Goal: Information Seeking & Learning: Learn about a topic

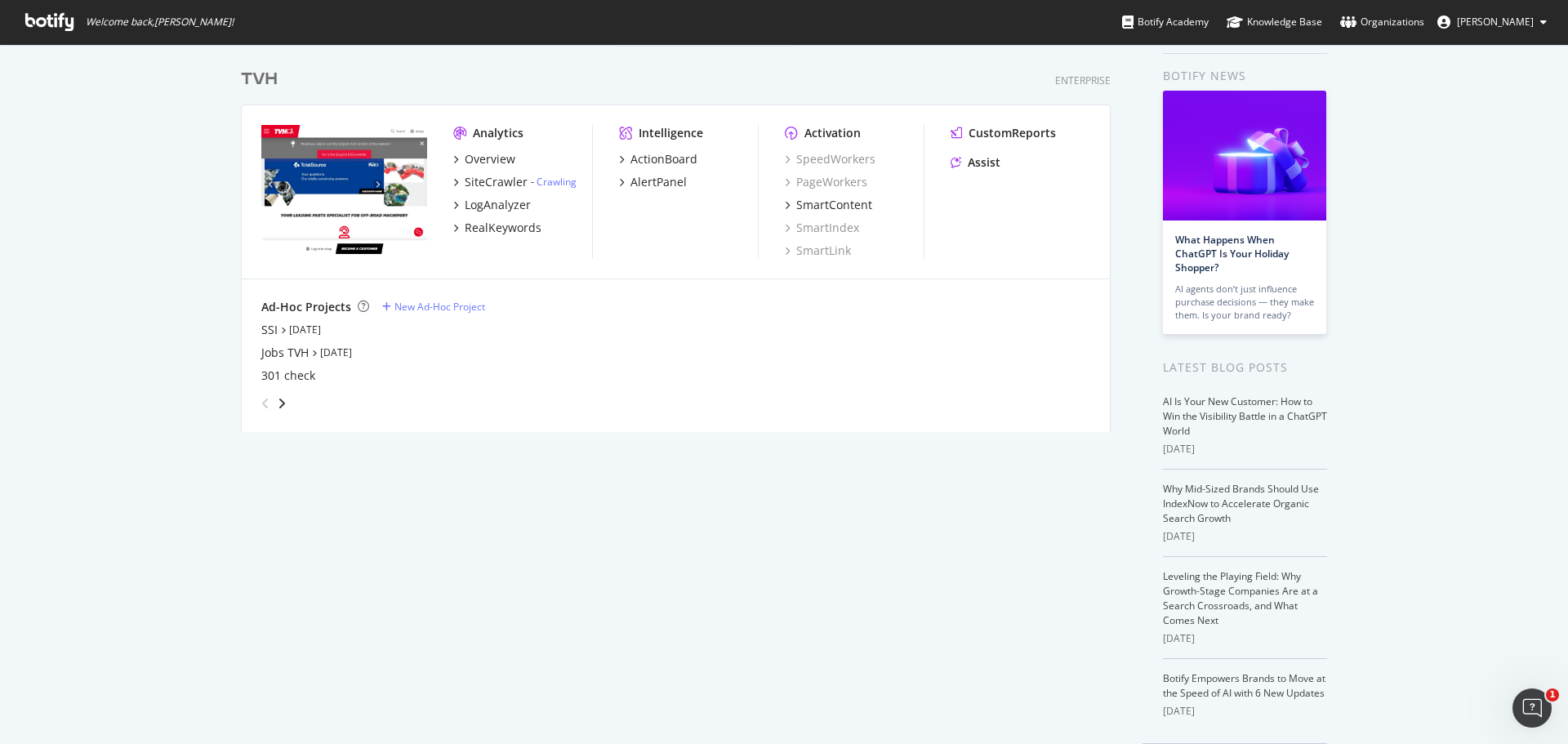
scroll to position [82, 0]
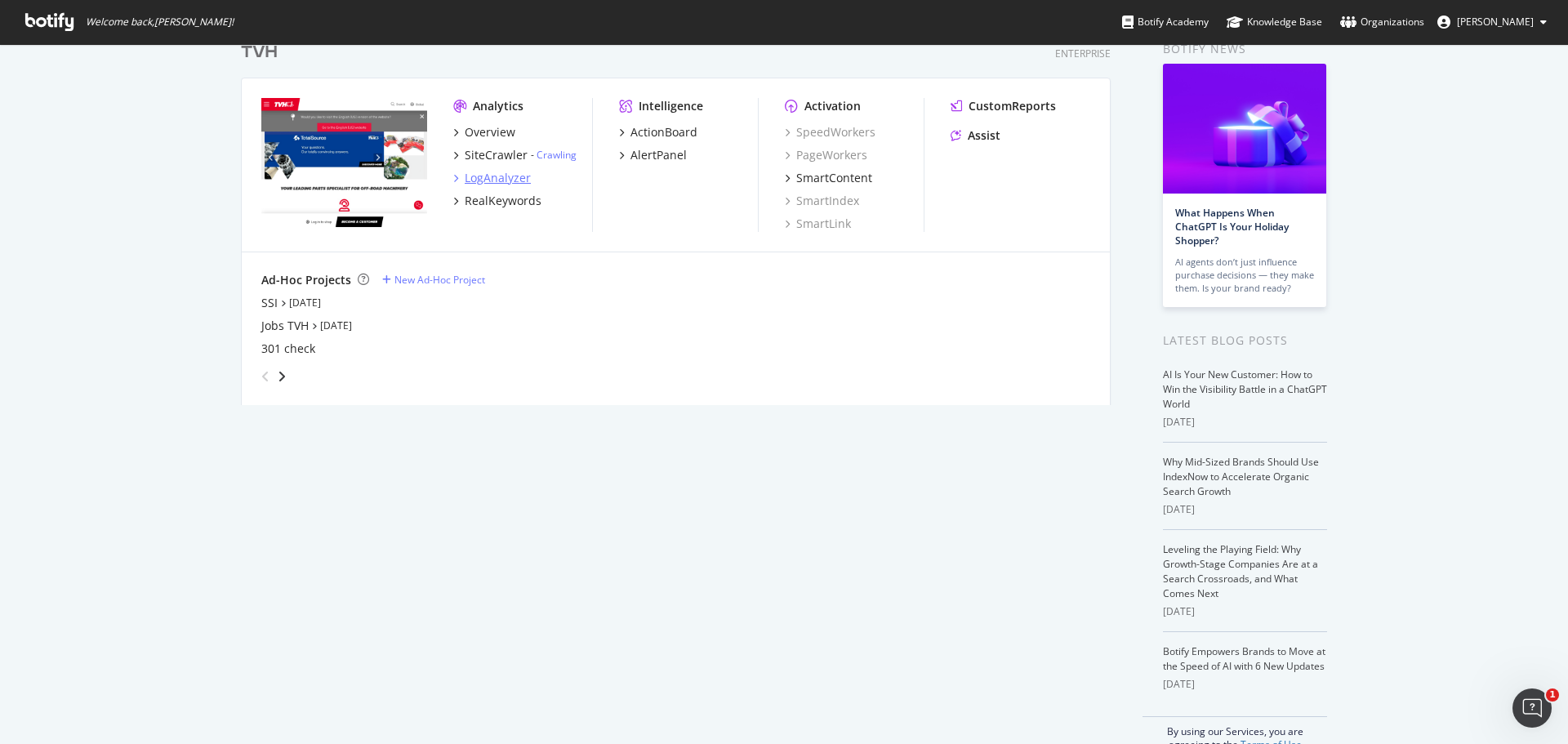
click at [453, 177] on icon "grid" at bounding box center [455, 178] width 5 height 8
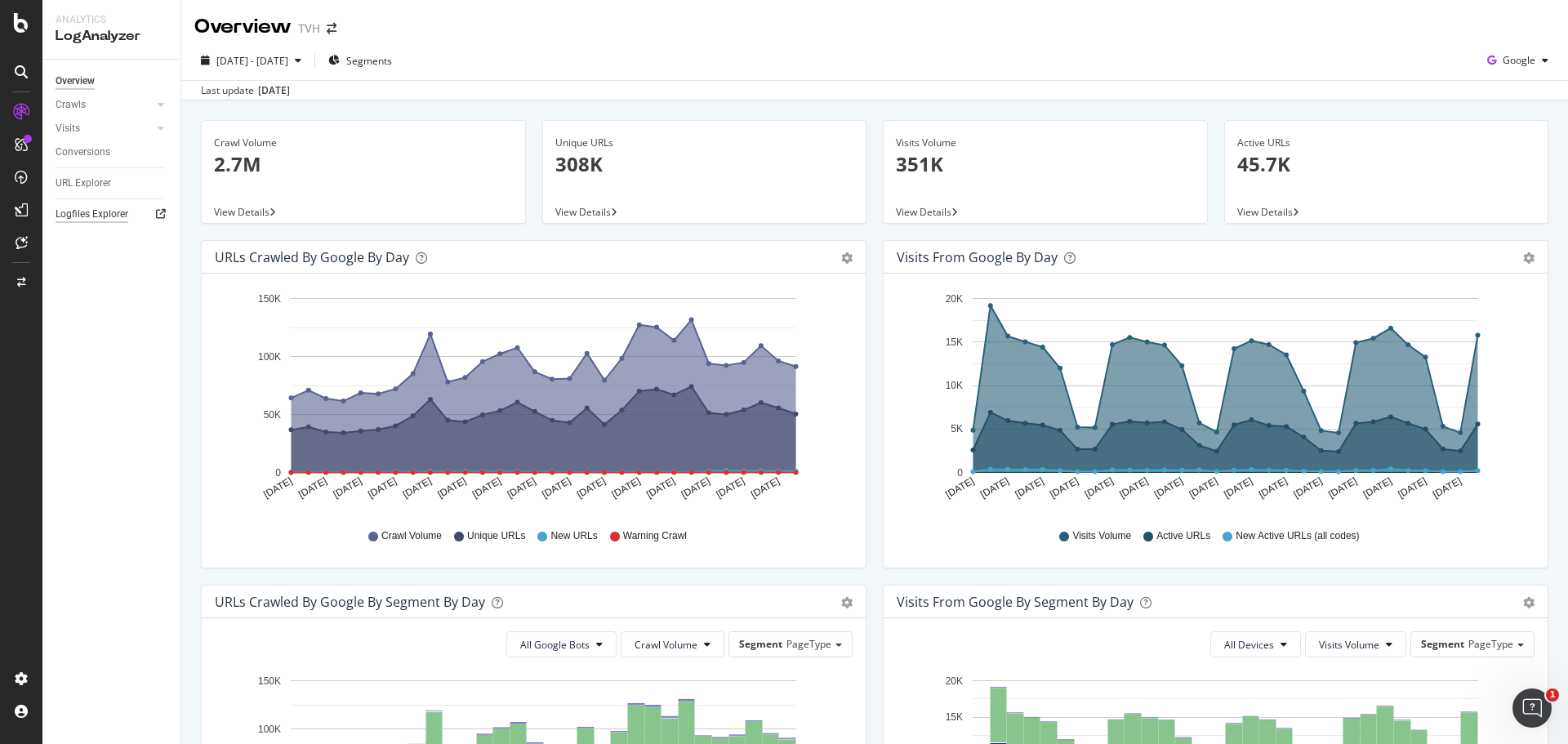
click at [98, 210] on div "Logfiles Explorer" at bounding box center [91, 214] width 73 height 17
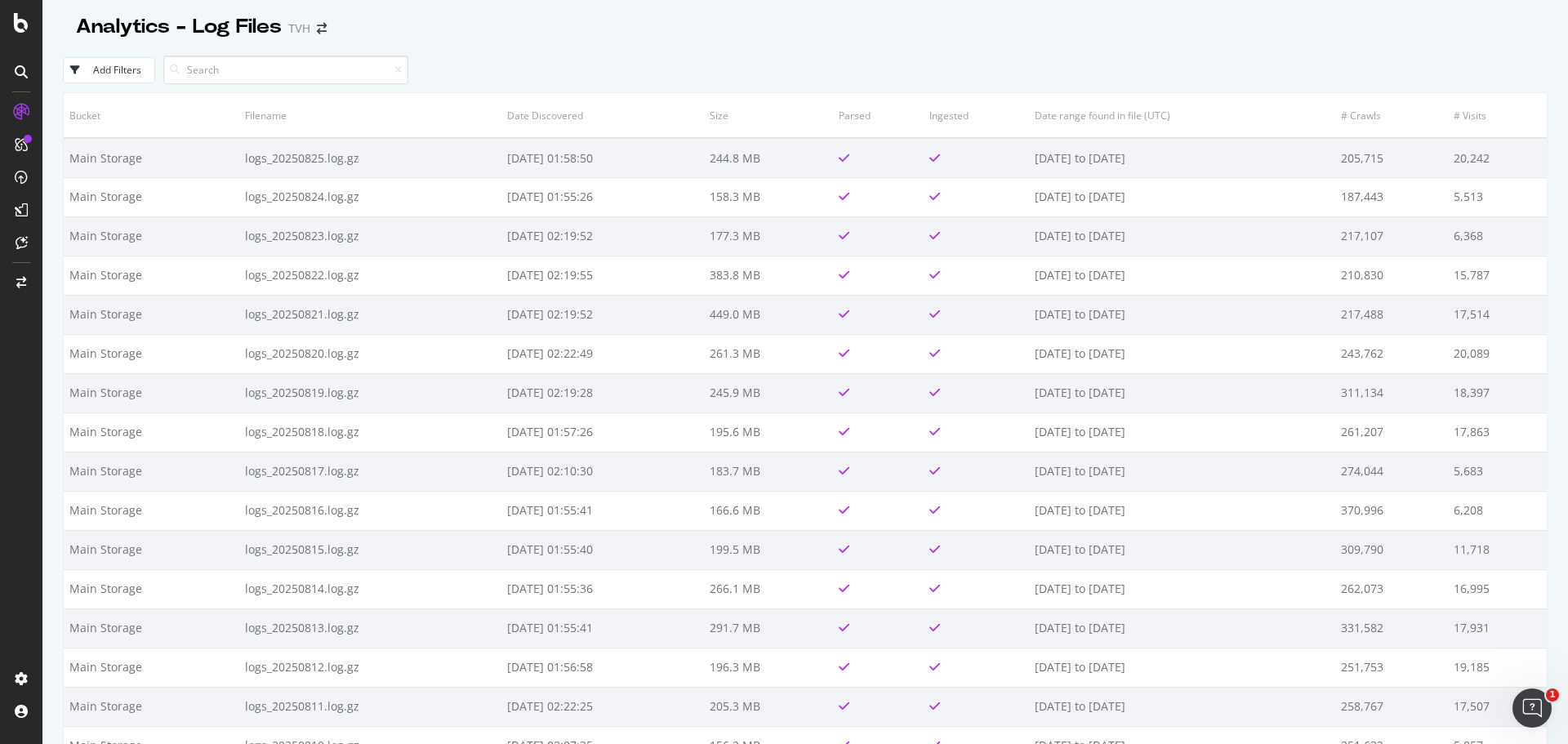
drag, startPoint x: 685, startPoint y: 474, endPoint x: 697, endPoint y: 342, distance: 132.5
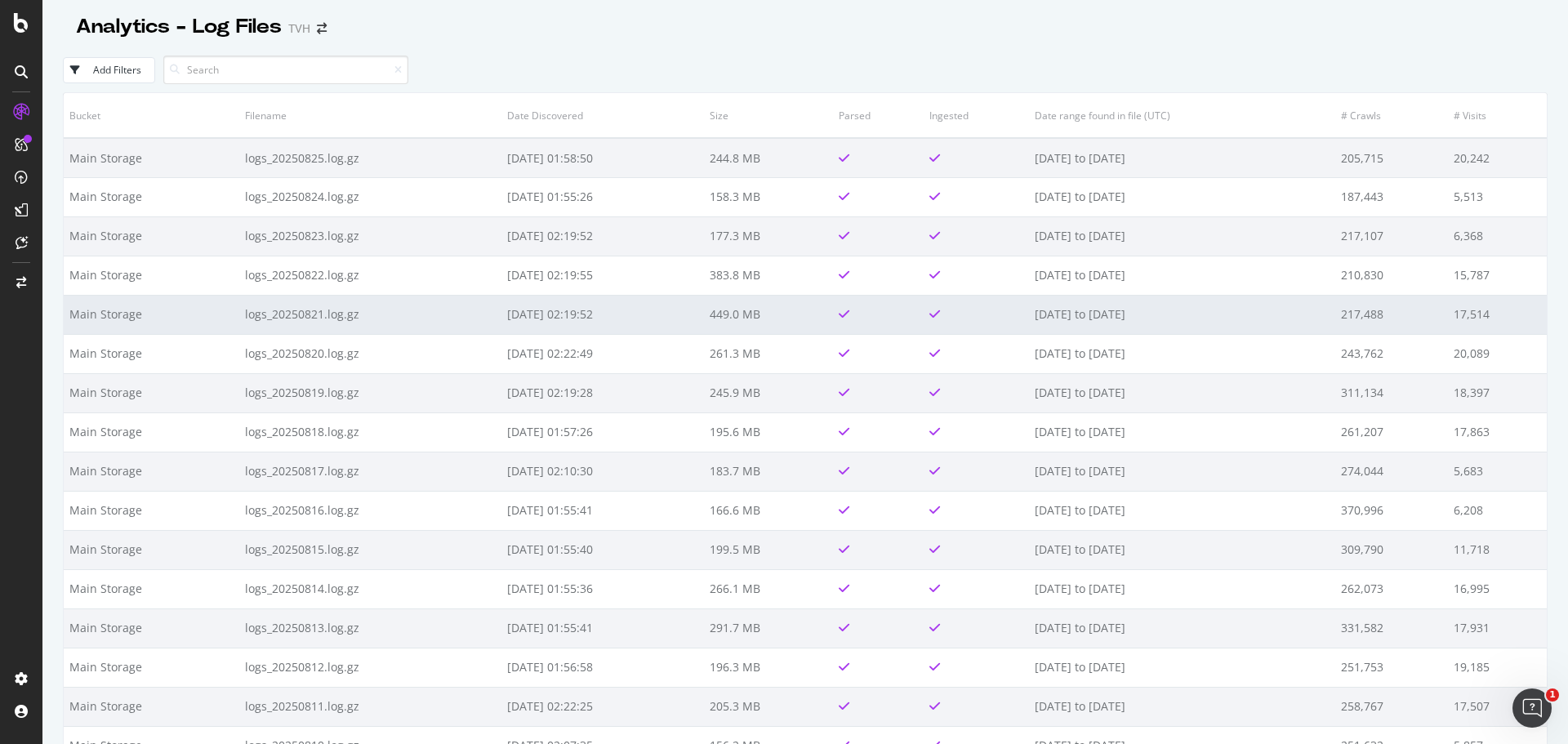
click at [702, 295] on td "2025-08-23 02:19:52" at bounding box center [603, 314] width 203 height 40
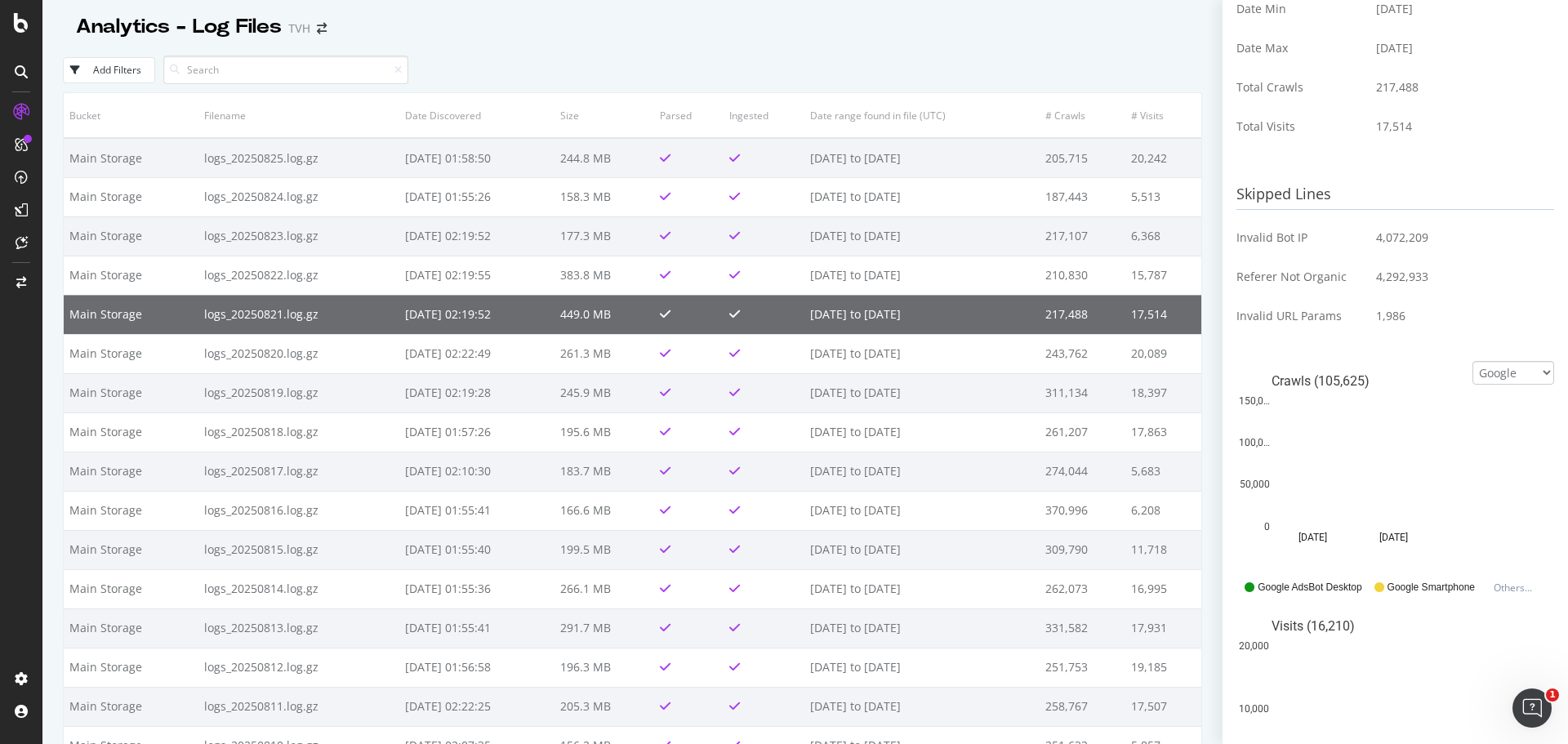
scroll to position [381, 0]
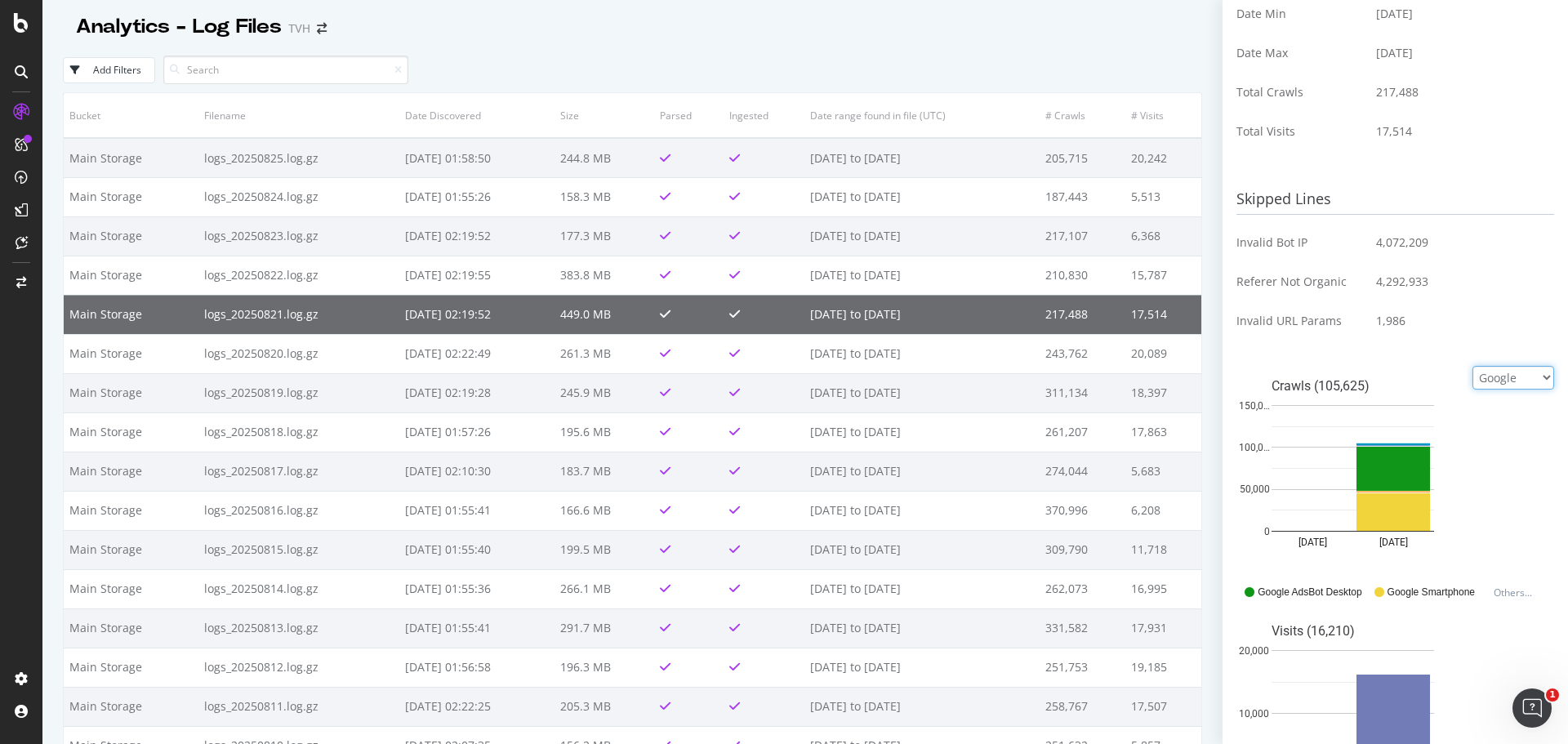
click at [1499, 368] on select "Google Bing OpenAI Other AI Bots" at bounding box center [1514, 378] width 82 height 24
click at [1473, 375] on select "Google Bing OpenAI Other AI Bots" at bounding box center [1514, 378] width 82 height 24
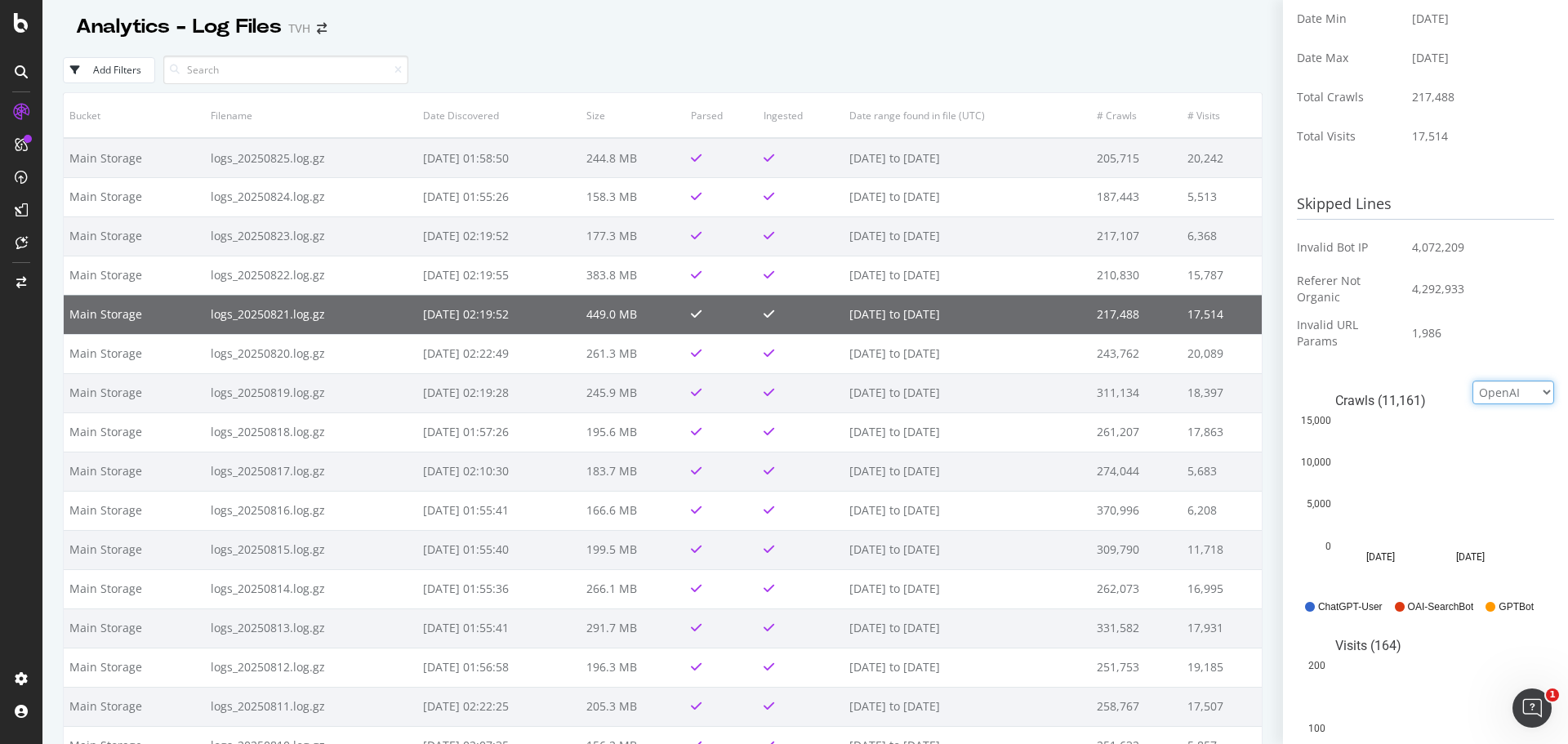
scroll to position [386, 0]
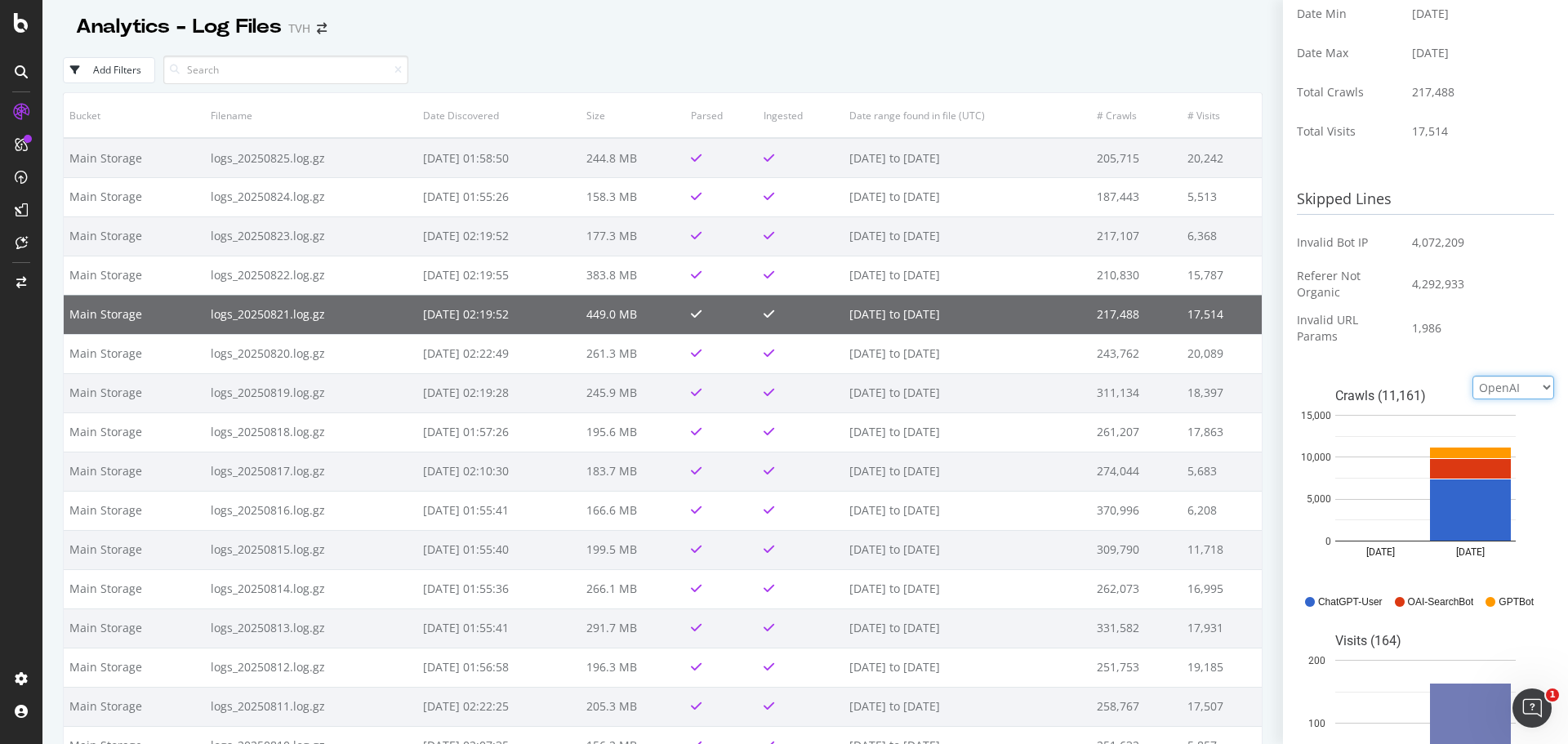
click at [1523, 395] on select "Google Bing OpenAI Other AI Bots" at bounding box center [1514, 388] width 82 height 24
click at [1473, 376] on select "Google Bing OpenAI Other AI Bots" at bounding box center [1514, 388] width 82 height 24
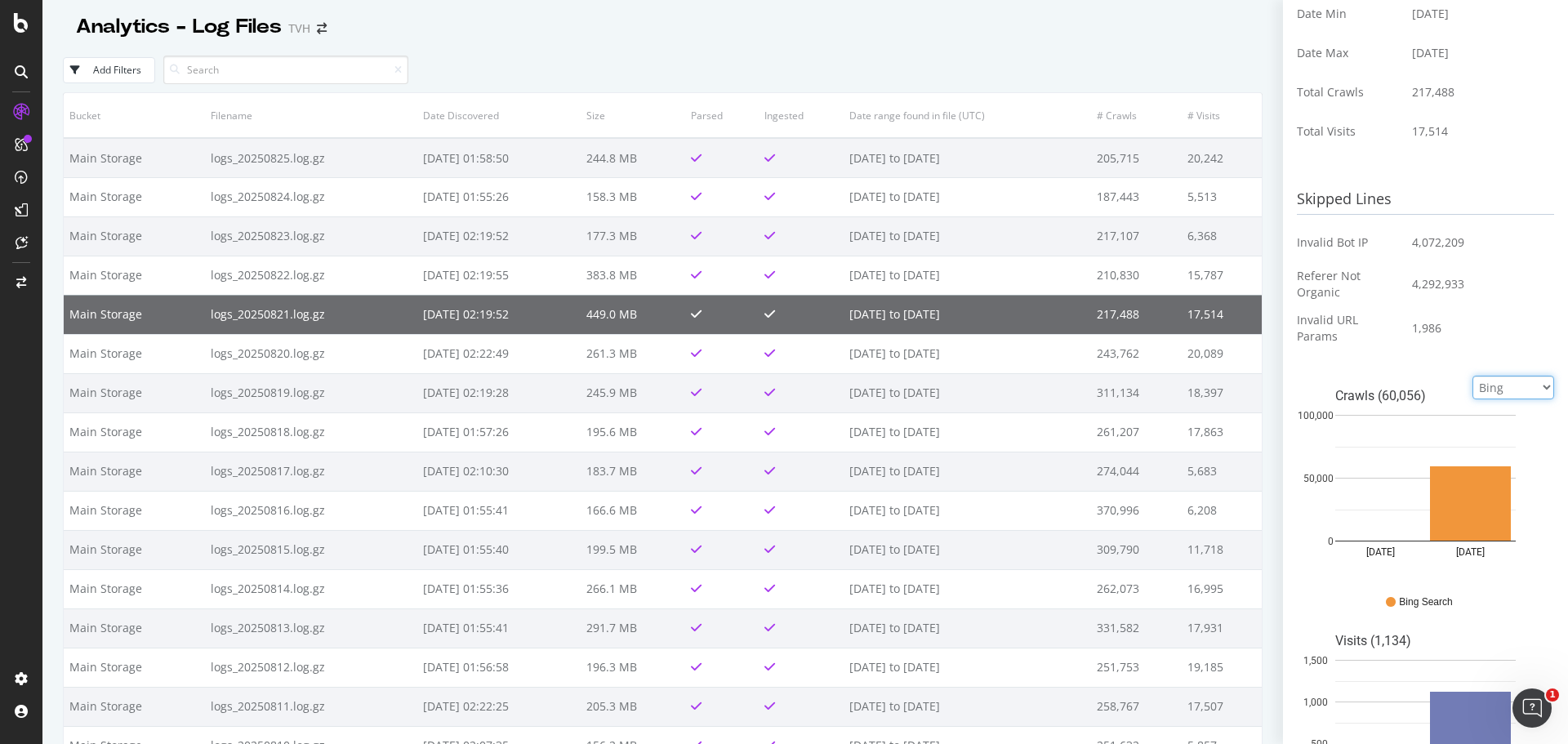
click at [1522, 392] on select "Google Bing OpenAI Other AI Bots" at bounding box center [1514, 388] width 82 height 24
click at [1473, 376] on select "Google Bing OpenAI Other AI Bots" at bounding box center [1514, 388] width 82 height 24
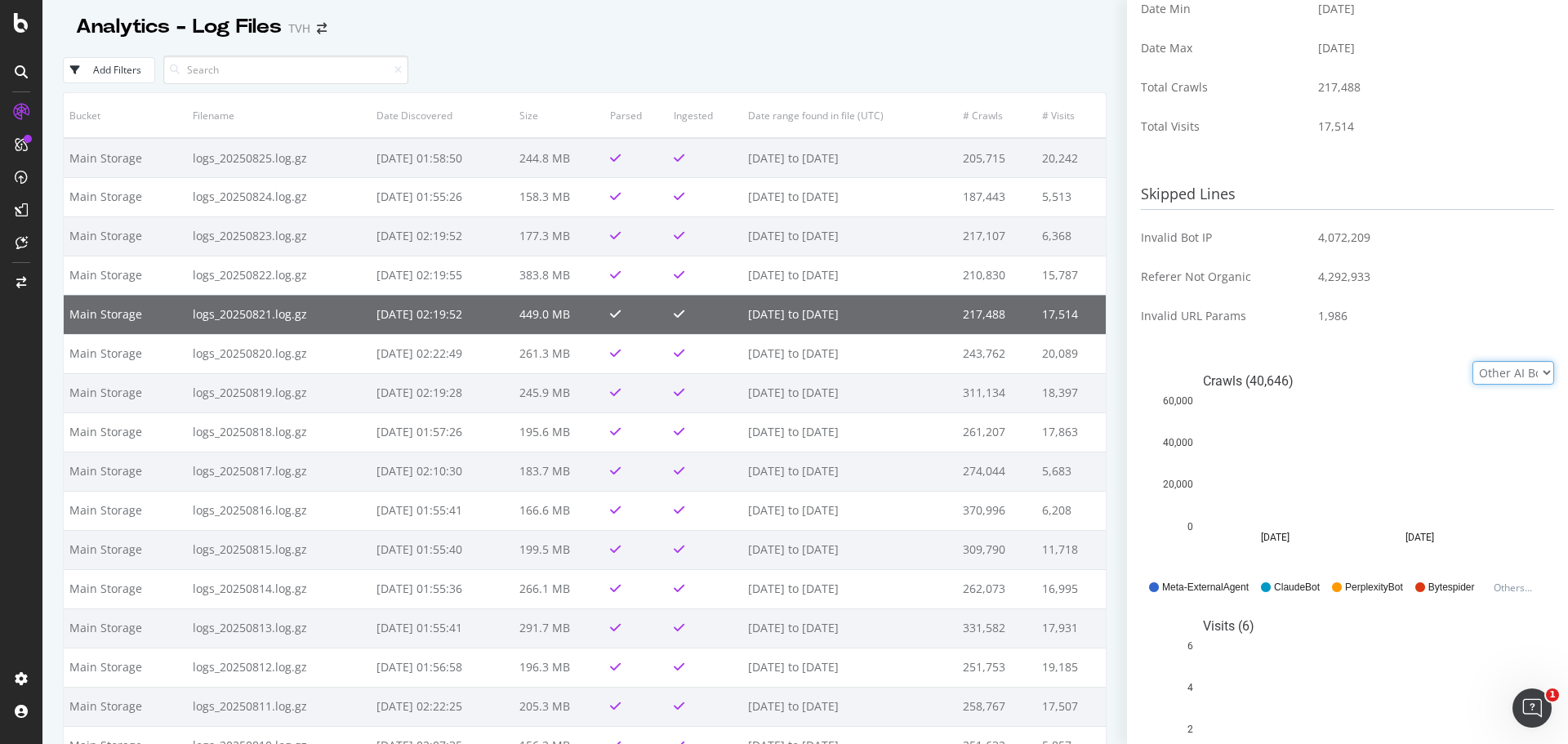
scroll to position [381, 0]
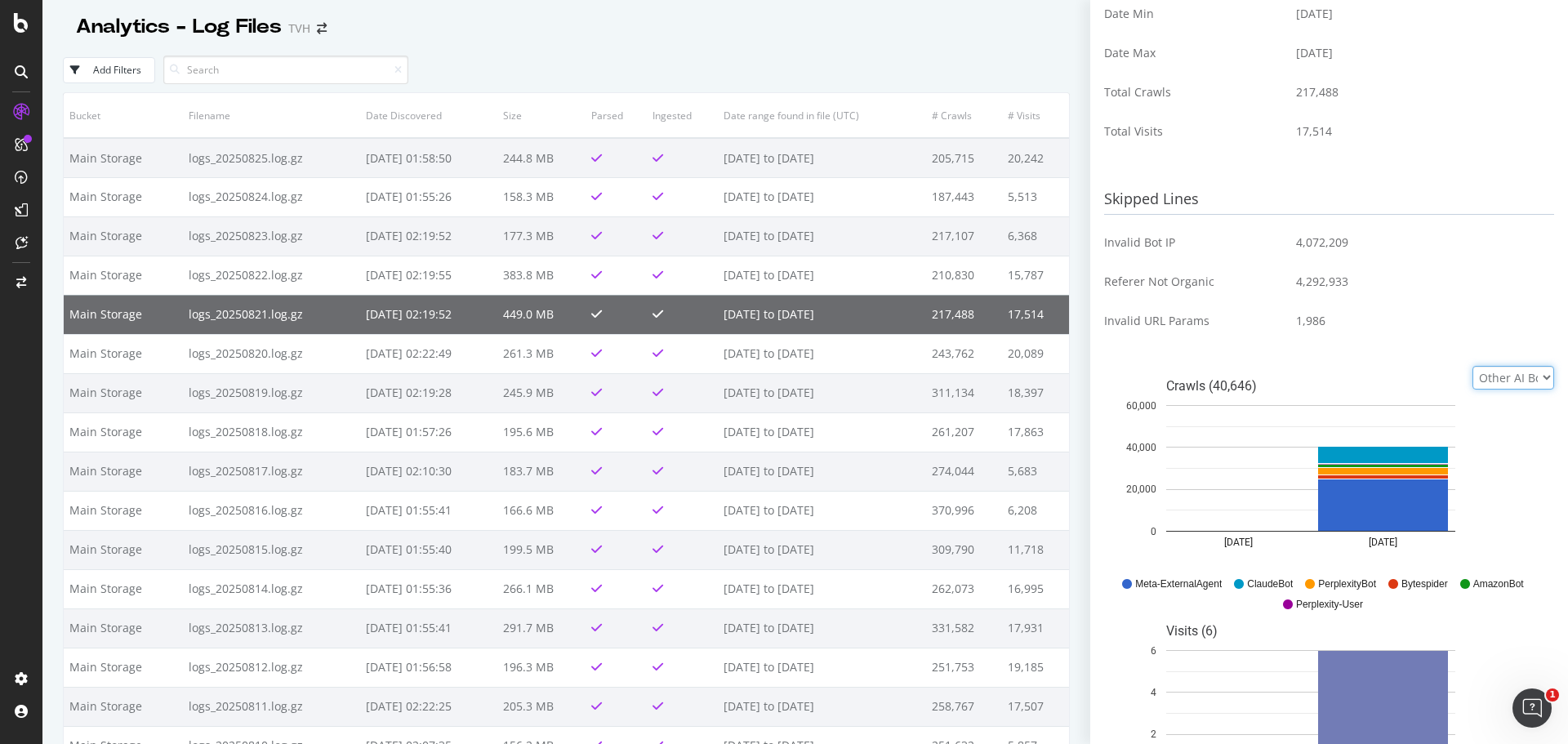
click at [1500, 376] on select "Google Bing OpenAI Other AI Bots" at bounding box center [1514, 378] width 82 height 24
select select "google"
click at [1473, 366] on select "Google Bing OpenAI Other AI Bots" at bounding box center [1514, 378] width 82 height 24
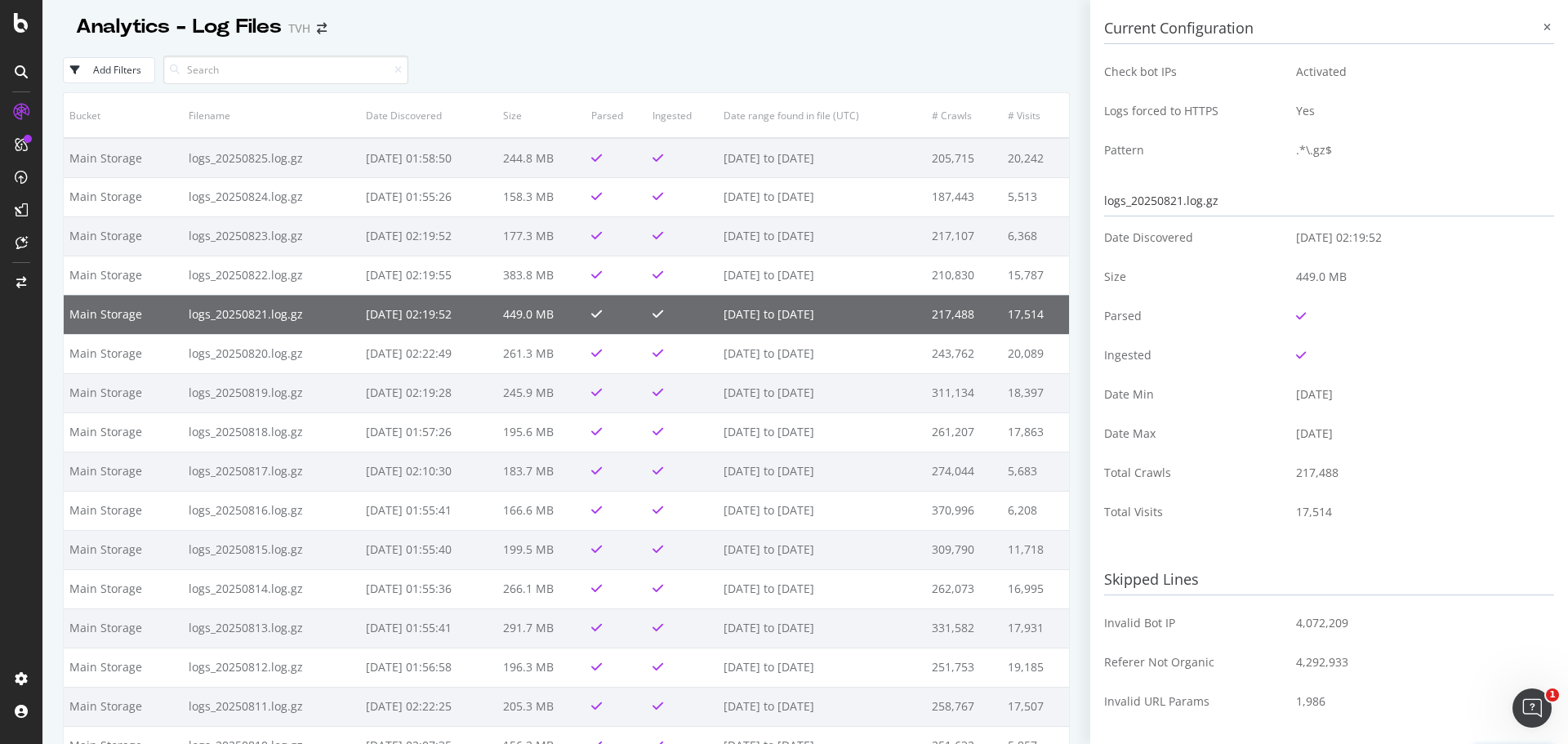
scroll to position [0, 0]
click at [1544, 27] on icon at bounding box center [1548, 29] width 7 height 10
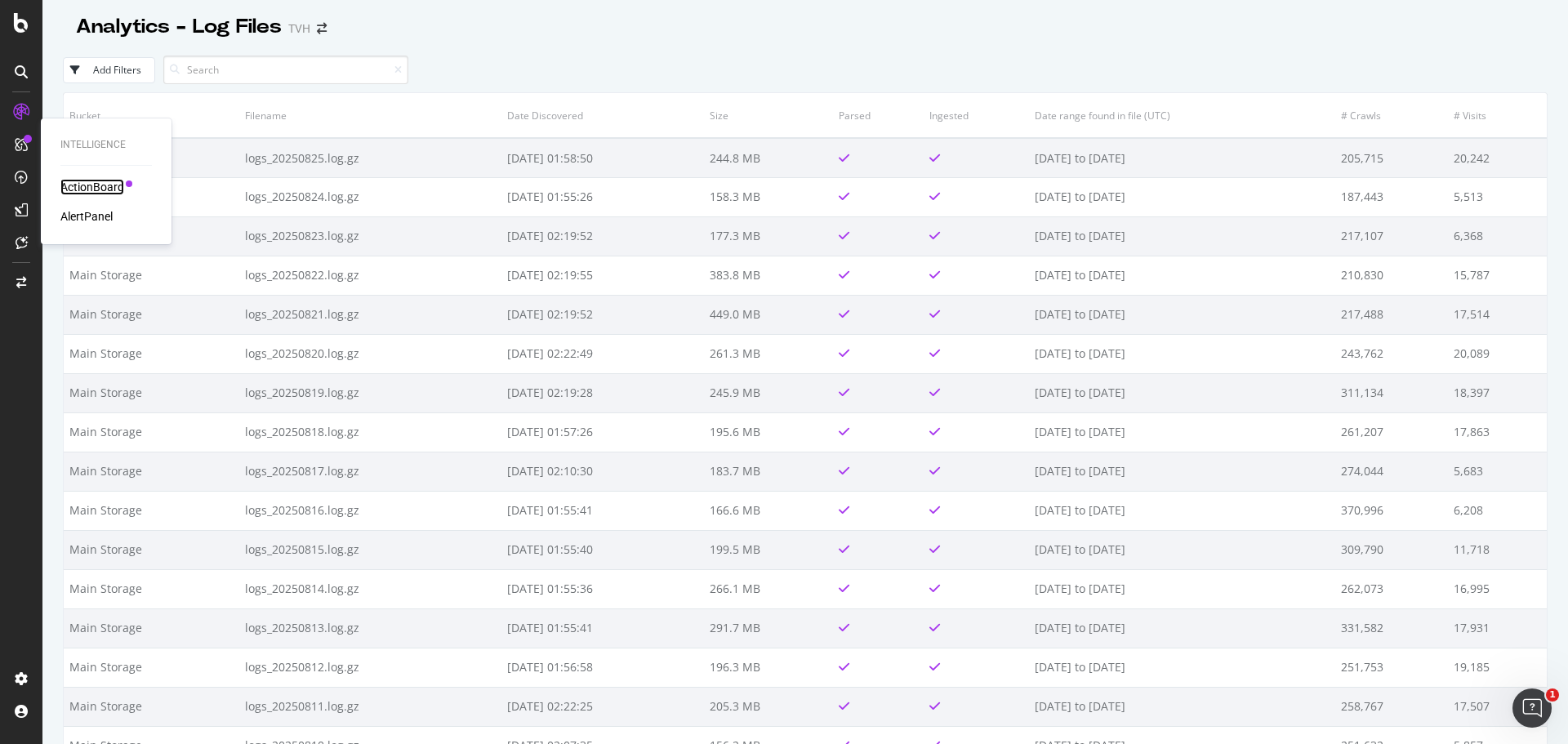
click at [86, 183] on div "ActionBoard" at bounding box center [92, 187] width 64 height 17
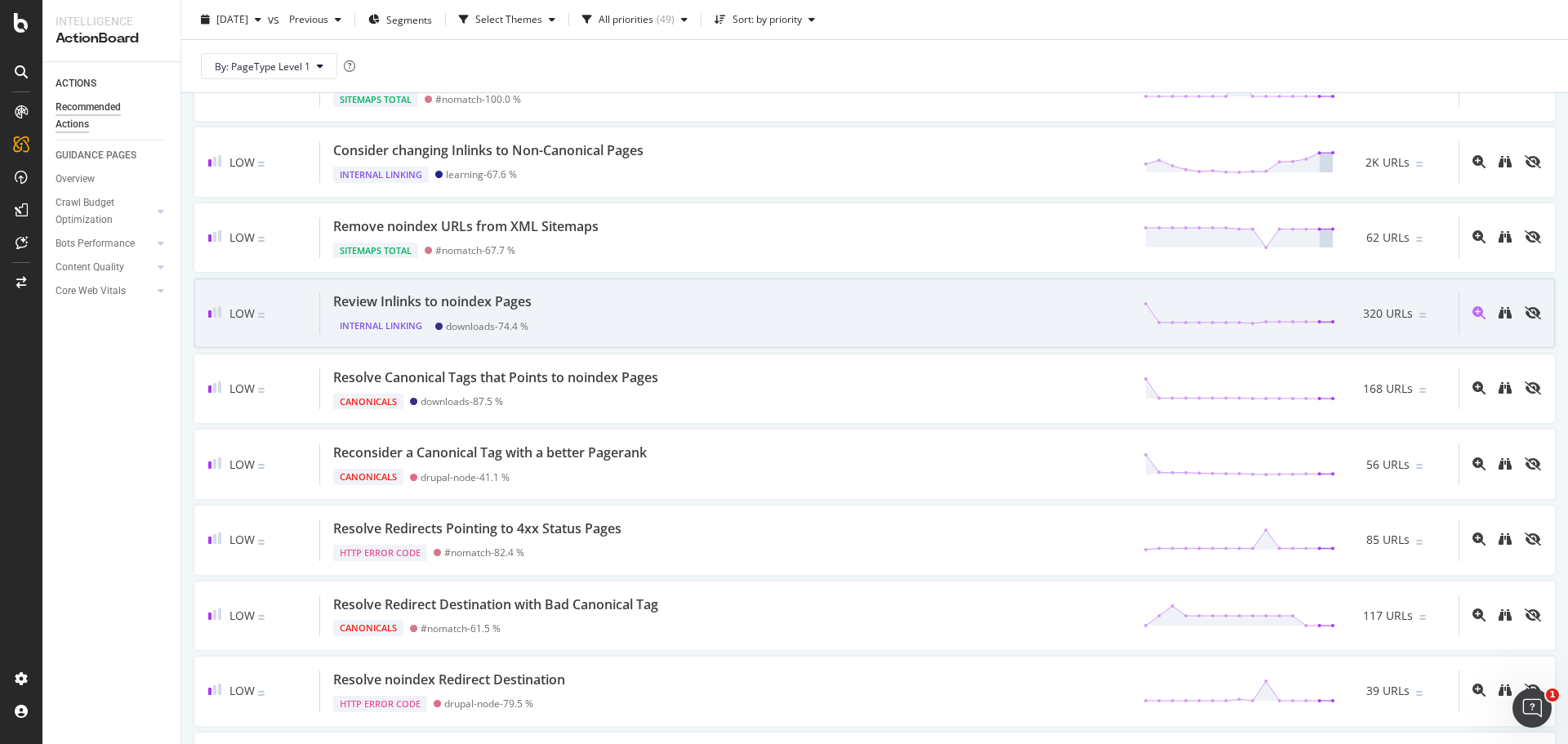
scroll to position [2531, 0]
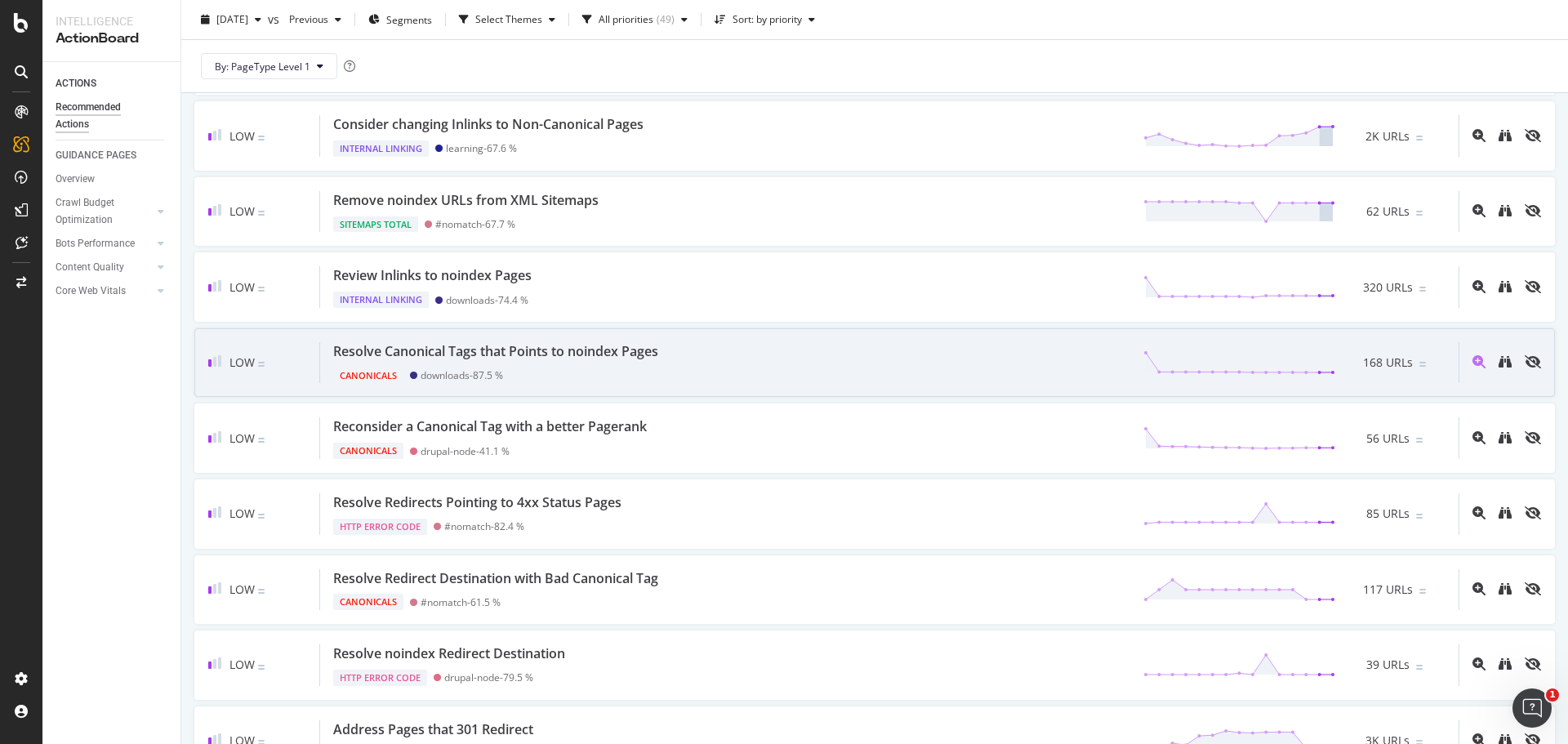
click at [530, 372] on div "Canonicals downloads - 87.5 %" at bounding box center [499, 372] width 332 height 23
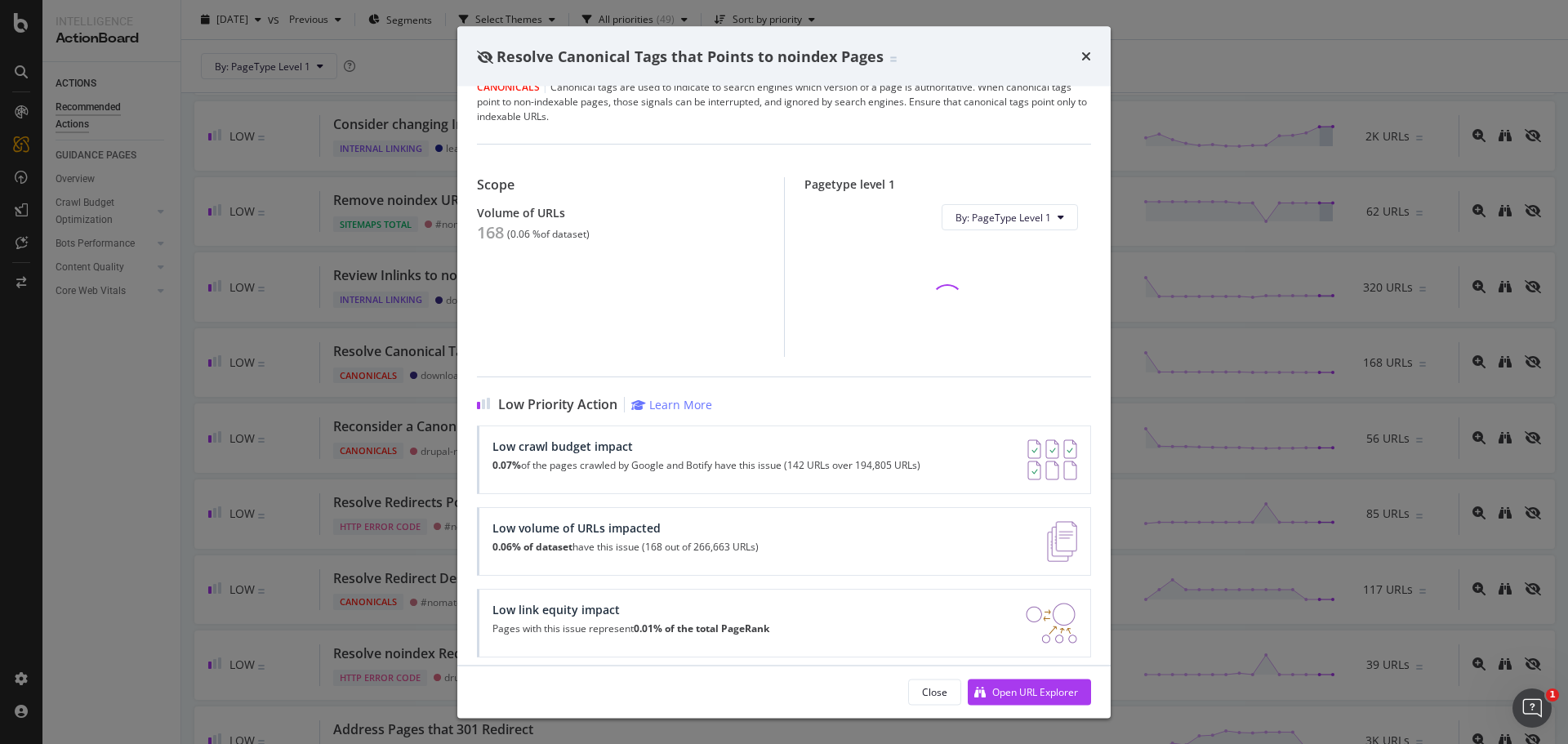
scroll to position [38, 0]
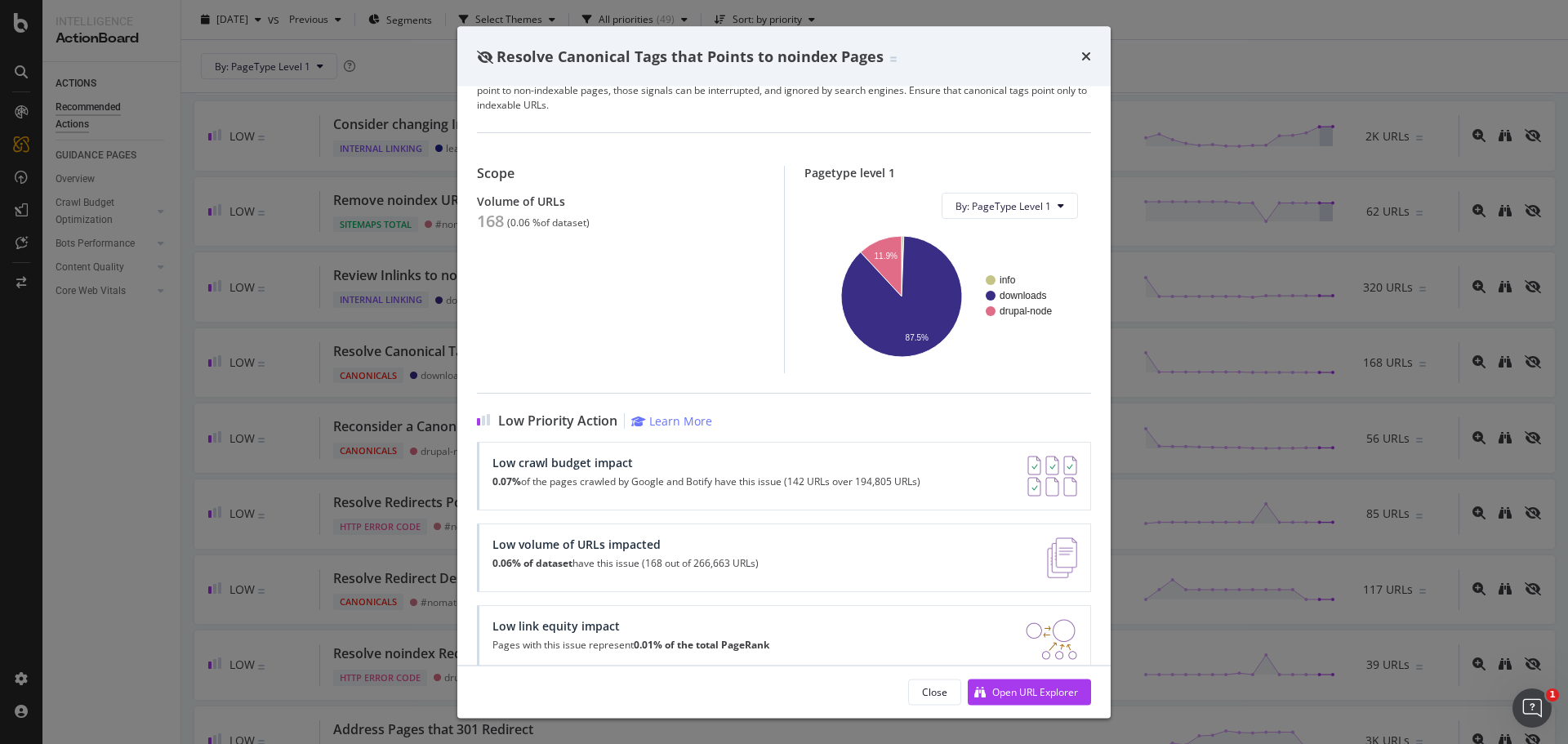
click at [306, 368] on div "Resolve Canonical Tags that Points to noindex Pages Canonicals | Canonical tags…" at bounding box center [784, 372] width 1568 height 744
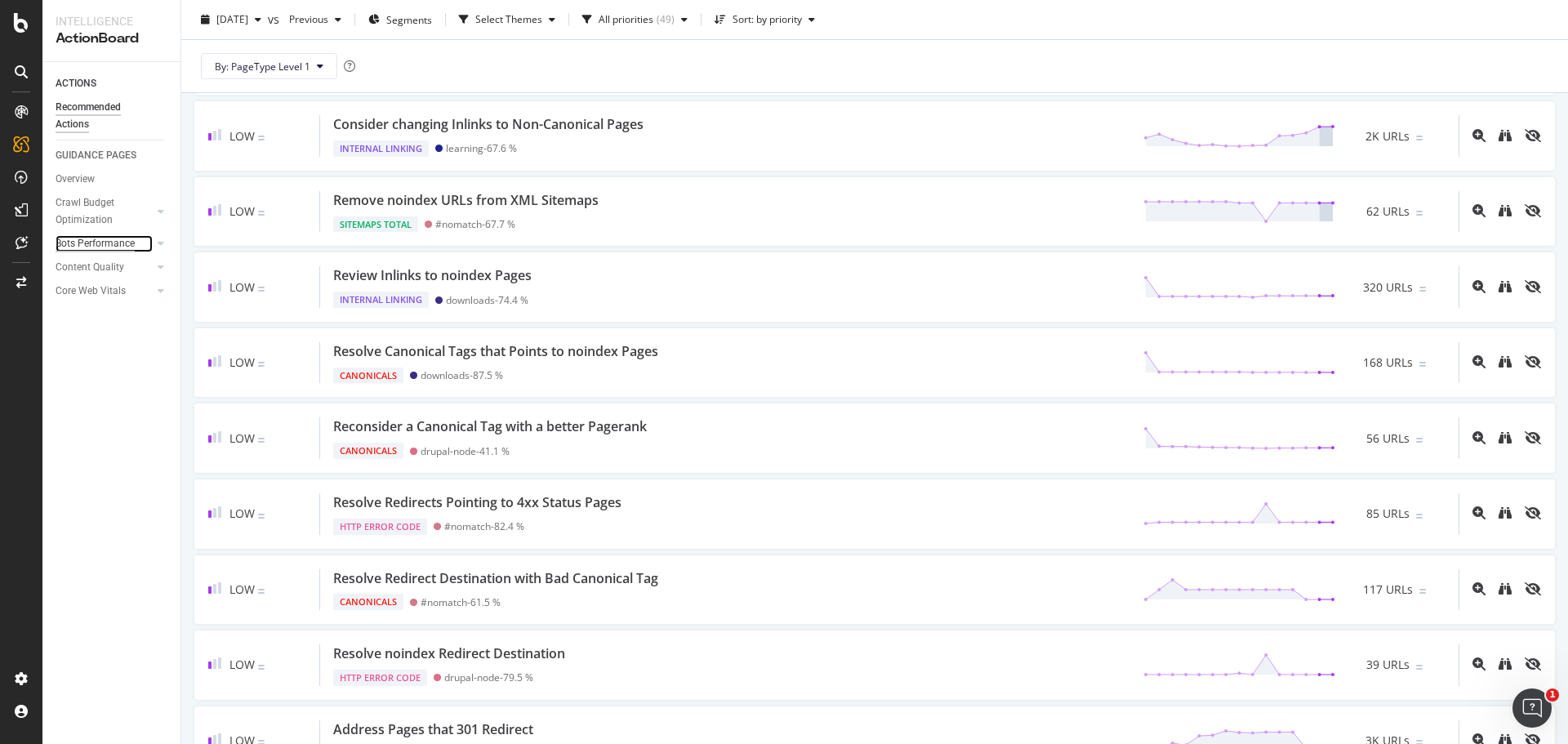
click at [117, 241] on div "Bots Performance" at bounding box center [95, 243] width 79 height 17
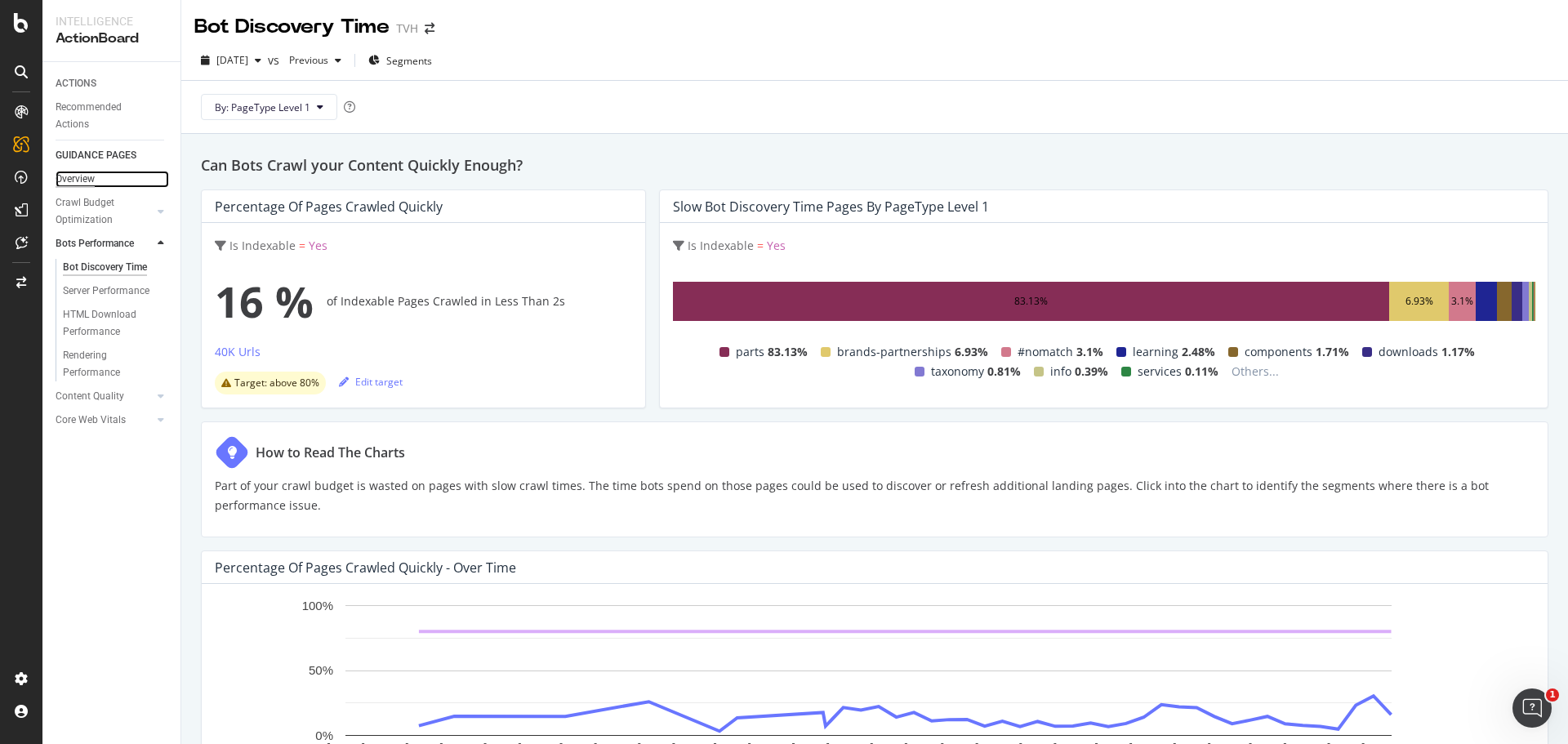
click at [68, 181] on div "Overview" at bounding box center [75, 179] width 40 height 17
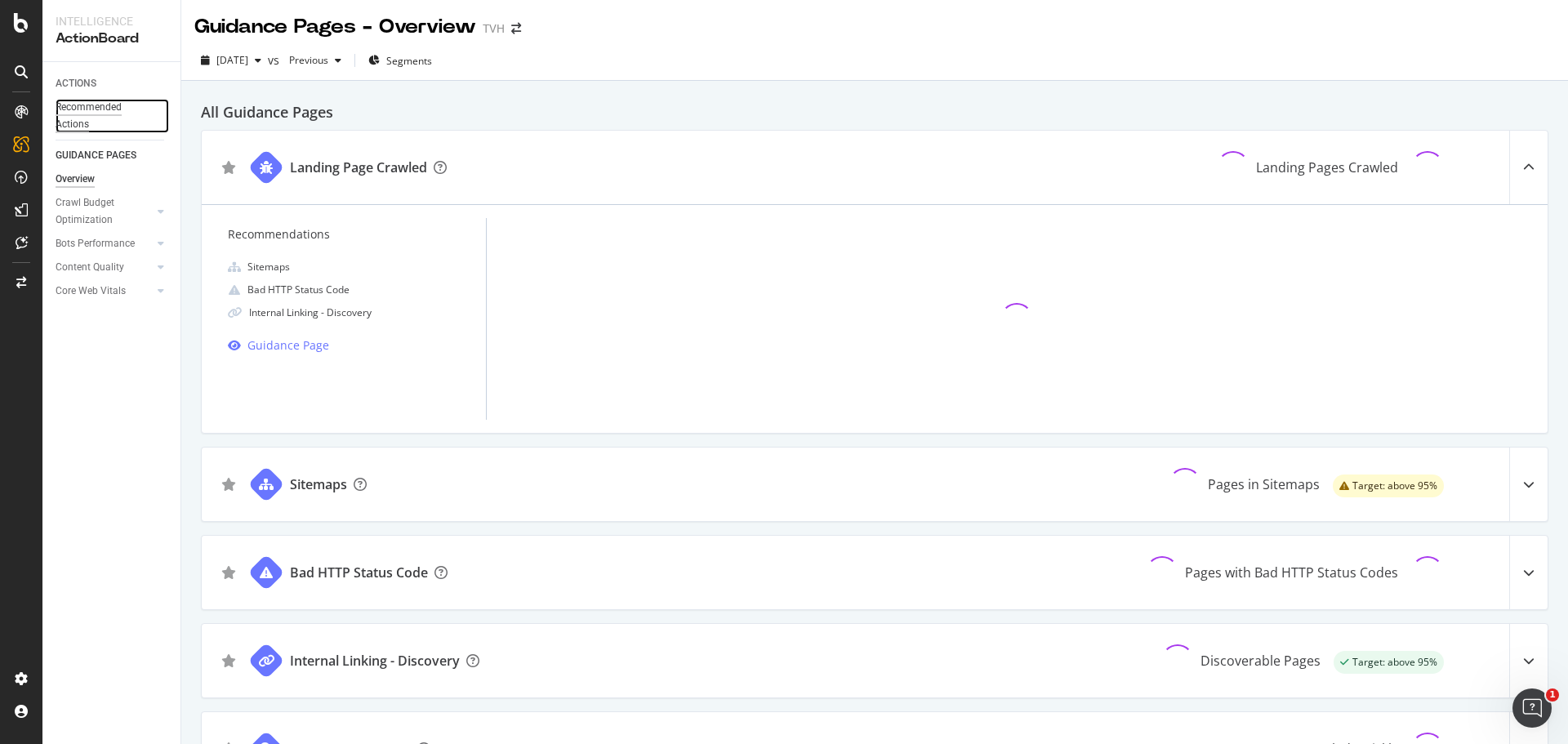
click at [76, 117] on div "Recommended Actions" at bounding box center [104, 115] width 98 height 34
